Goal: Unclear: Browse casually

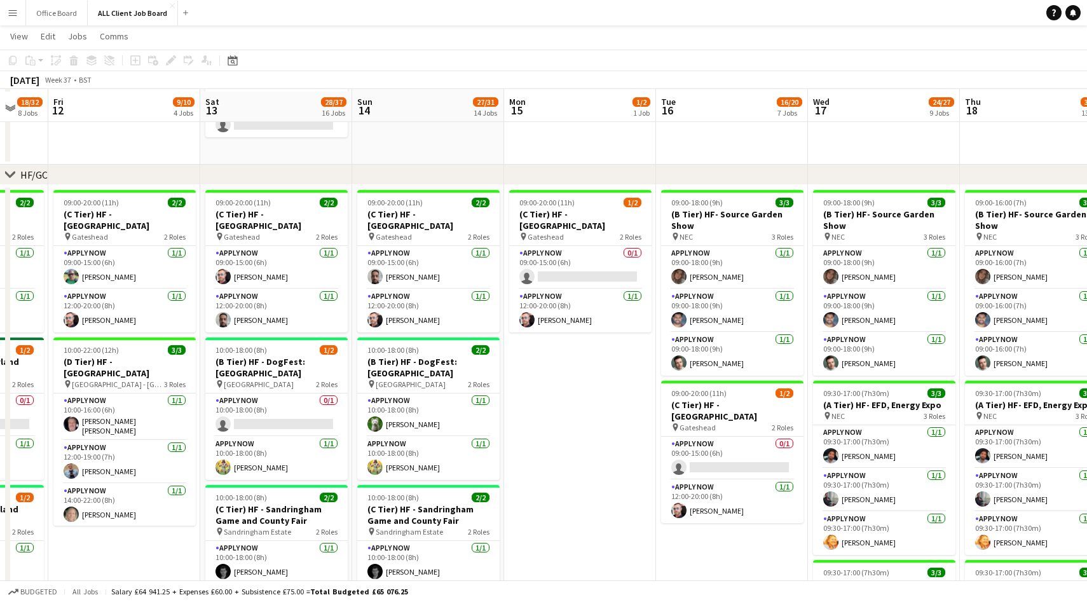
scroll to position [298, 0]
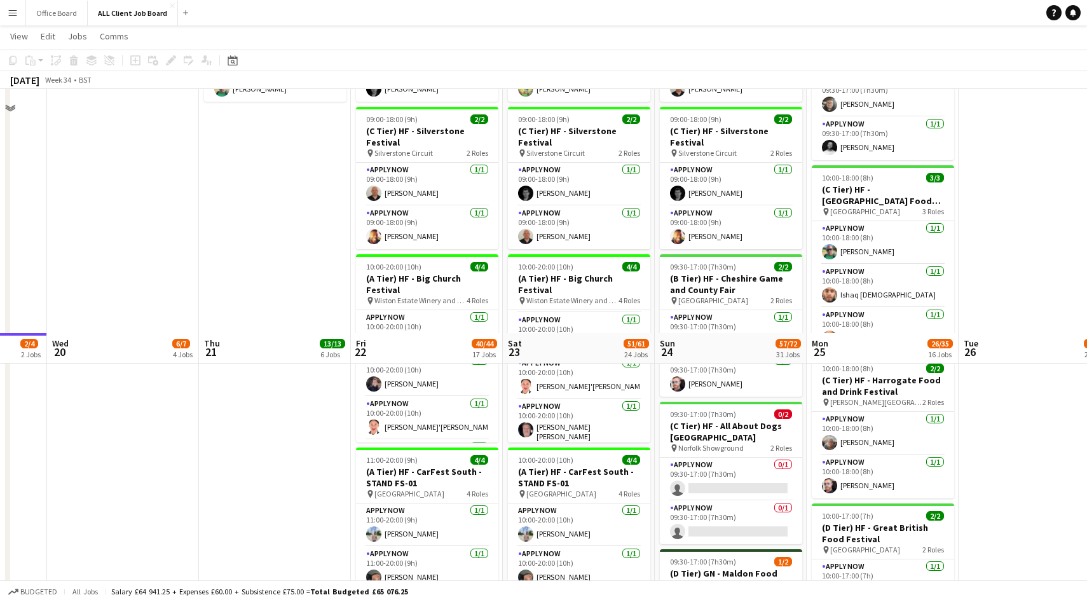
scroll to position [569, 0]
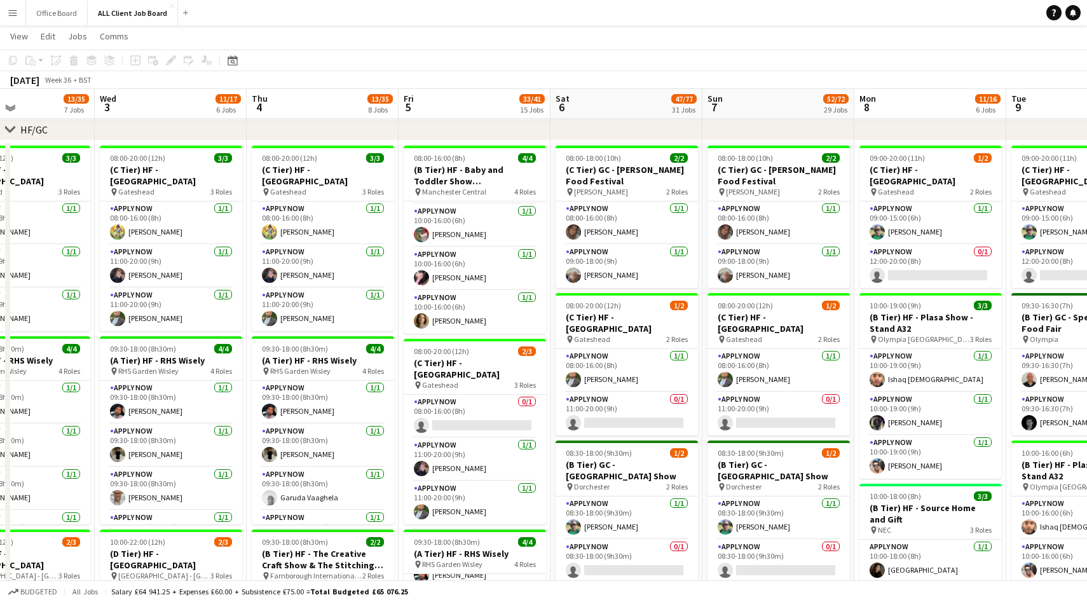
scroll to position [195, 0]
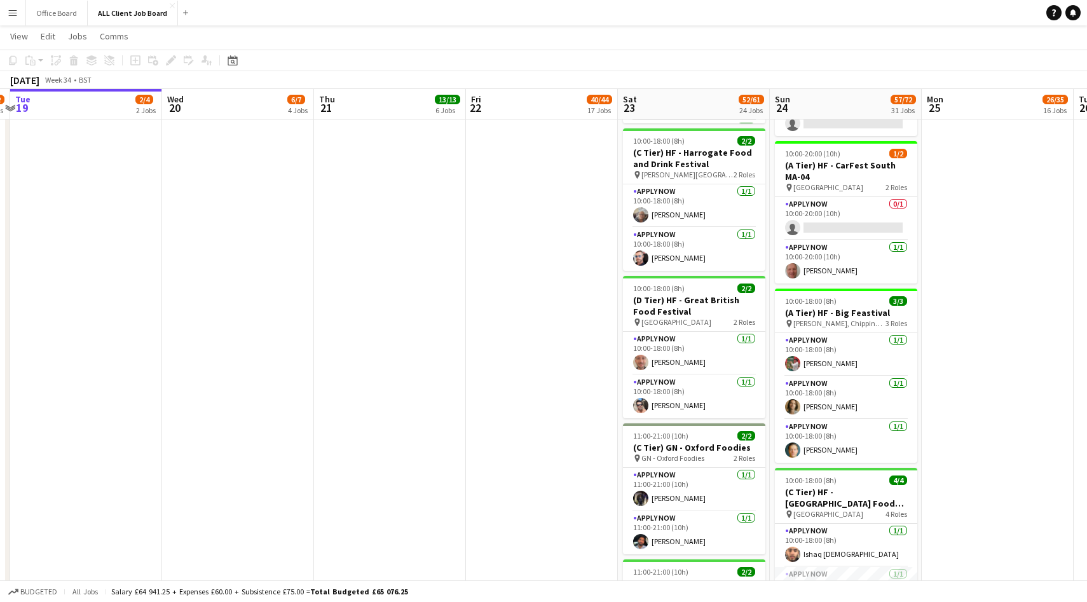
scroll to position [2340, 0]
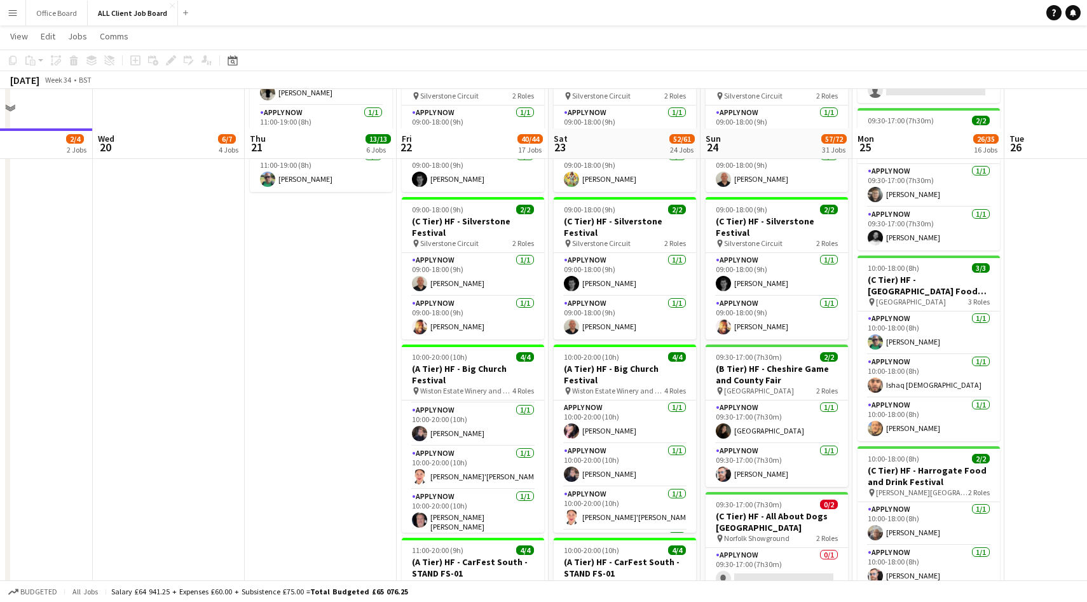
scroll to position [665, 0]
